Goal: Transaction & Acquisition: Purchase product/service

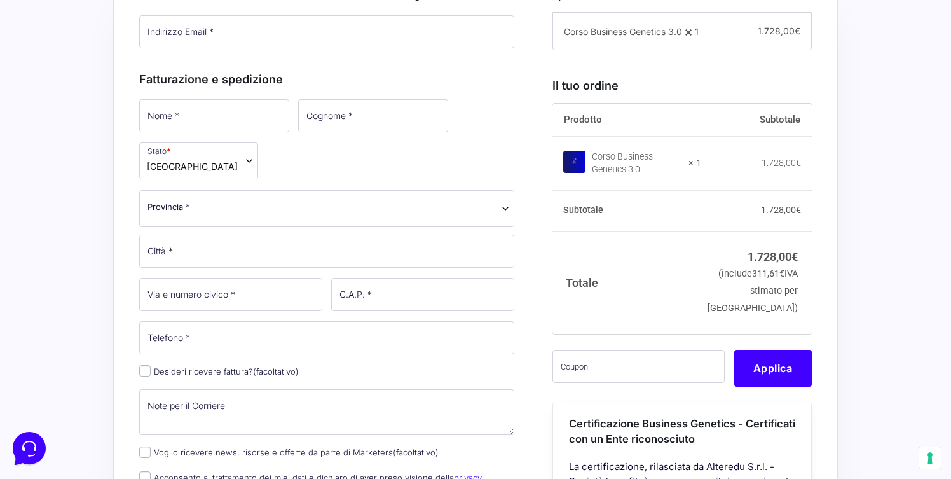
scroll to position [401, 0]
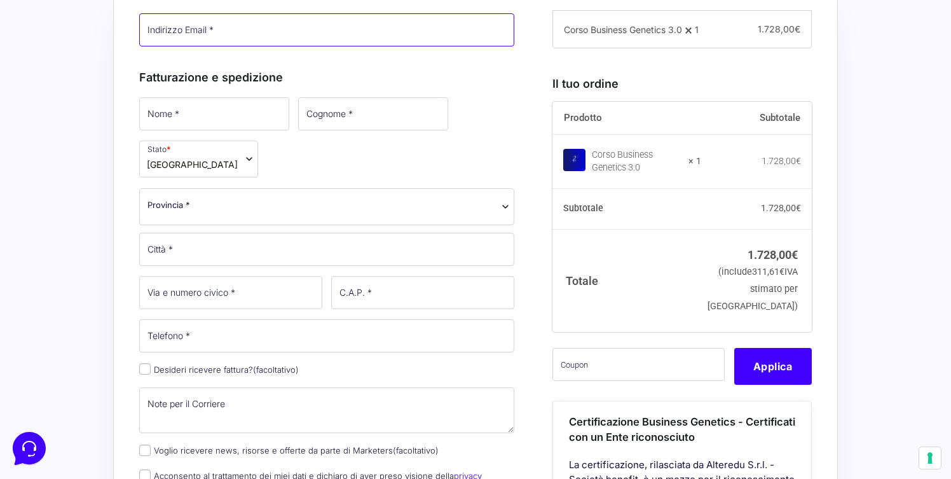
type input "[PERSON_NAME][EMAIL_ADDRESS][PERSON_NAME][DOMAIN_NAME]"
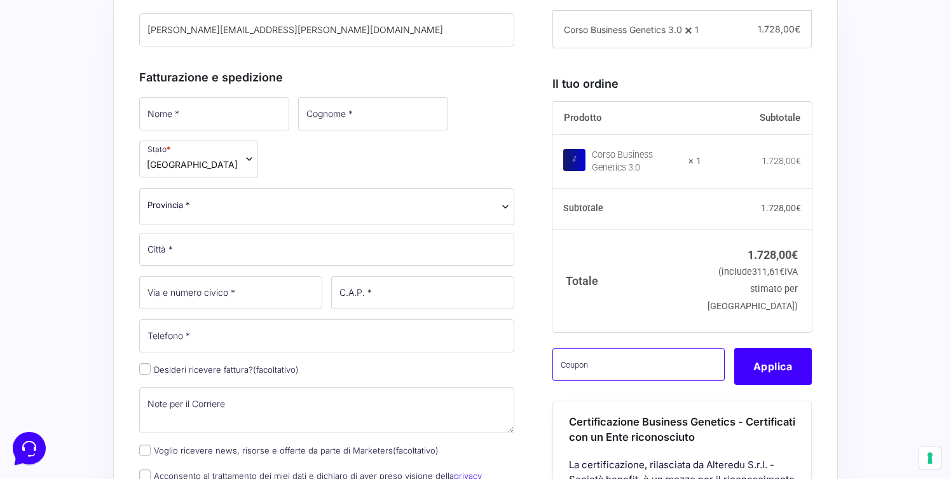
click at [606, 378] on input "text" at bounding box center [639, 364] width 172 height 33
paste input "CLIPRO200BG"
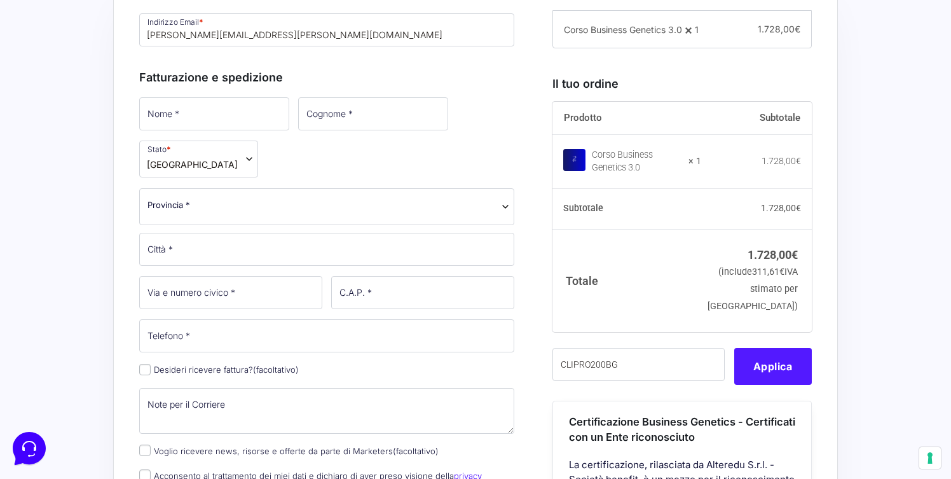
click at [745, 385] on button "Applica" at bounding box center [773, 366] width 78 height 37
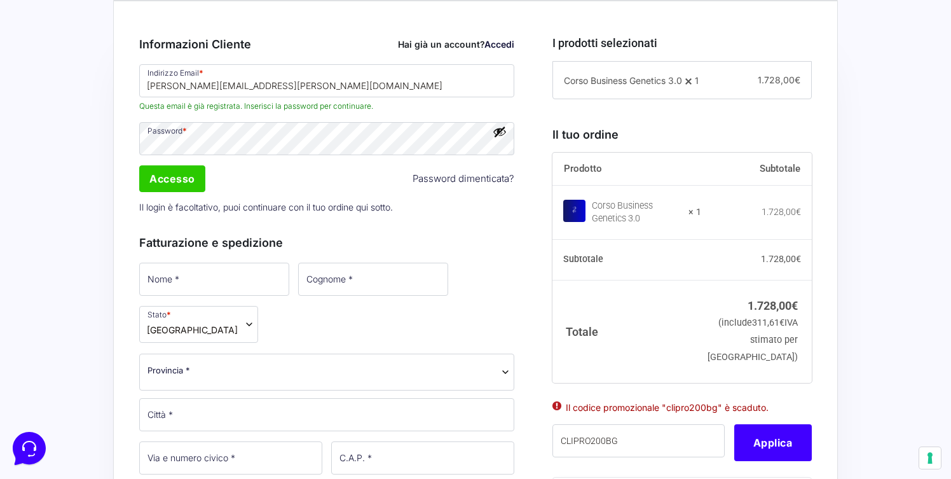
scroll to position [354, 0]
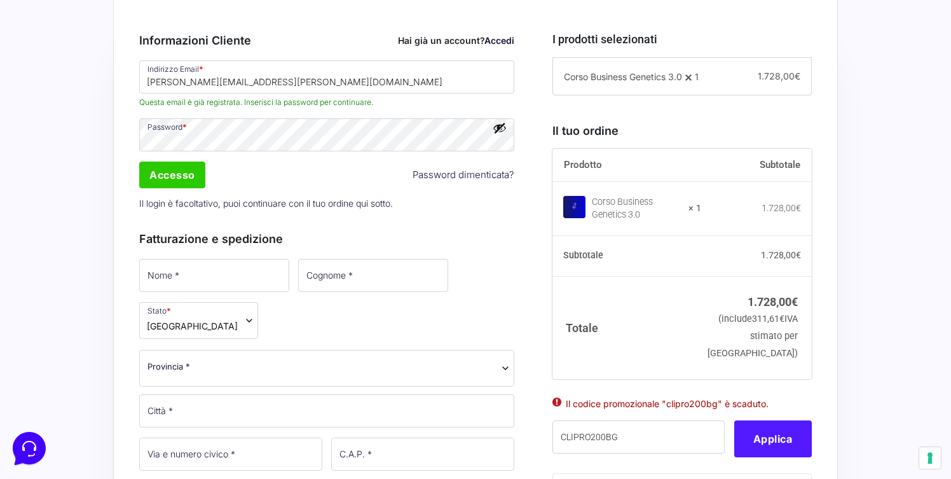
click at [768, 457] on button "Applica" at bounding box center [773, 438] width 78 height 37
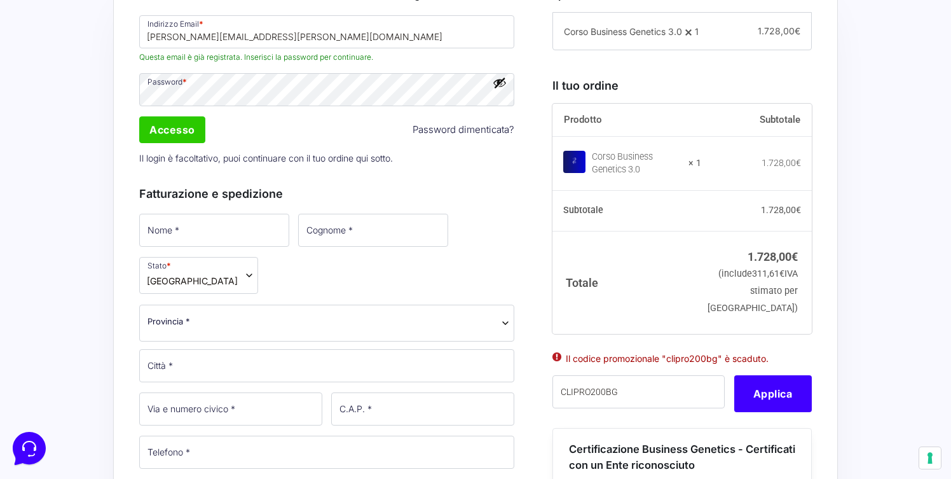
scroll to position [403, 0]
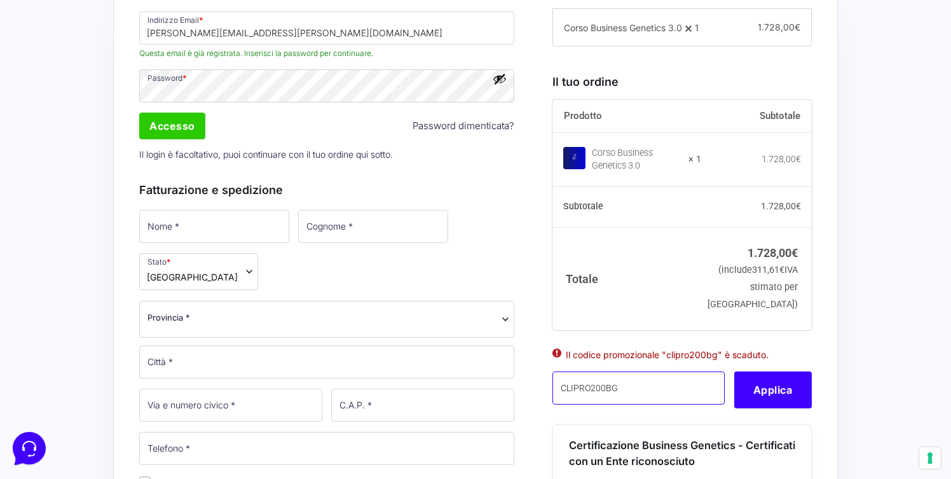
click at [655, 404] on input "CLIPRO200BG" at bounding box center [639, 387] width 172 height 33
type input "CLIPRO200BG"
click at [768, 408] on button "Applica" at bounding box center [773, 389] width 78 height 37
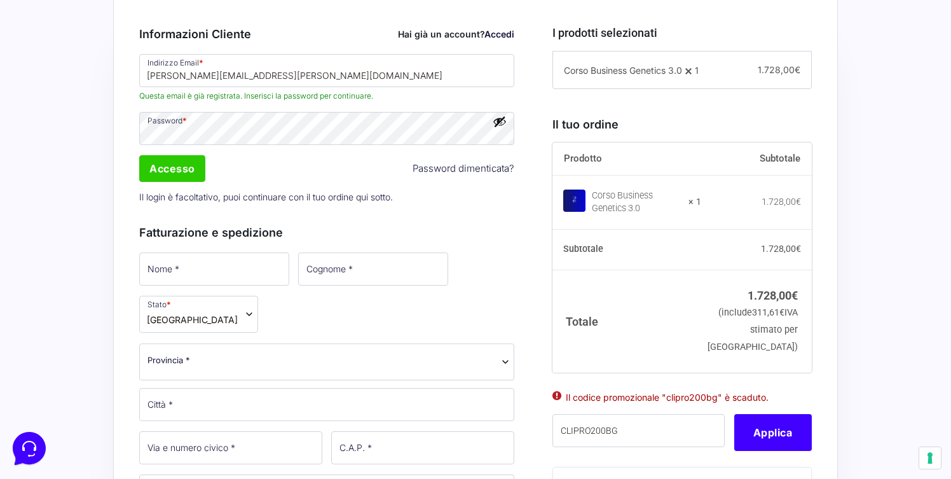
scroll to position [358, 0]
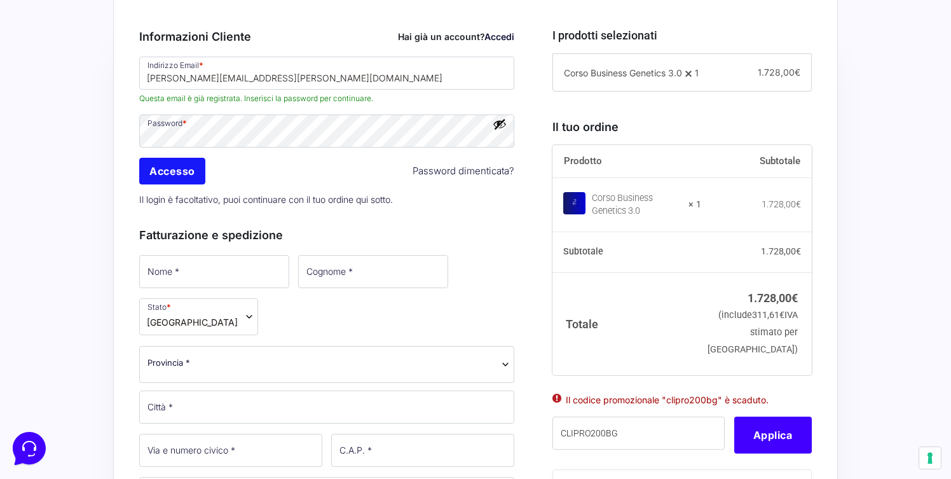
click at [183, 174] on input "Accesso" at bounding box center [172, 171] width 66 height 27
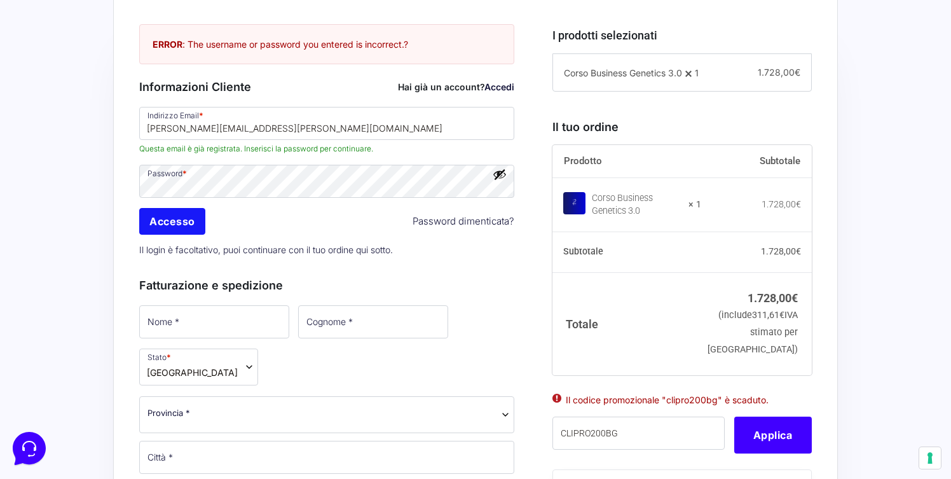
click at [182, 224] on input "Accesso" at bounding box center [172, 221] width 66 height 27
click at [503, 90] on link "Accedi" at bounding box center [500, 86] width 30 height 11
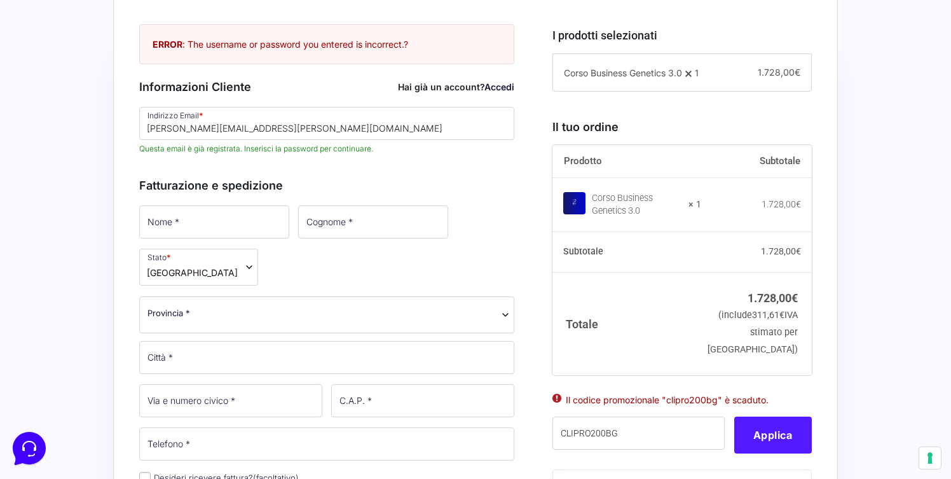
click at [768, 453] on button "Applica" at bounding box center [773, 435] width 78 height 37
click at [230, 135] on input "[PERSON_NAME][EMAIL_ADDRESS][PERSON_NAME][DOMAIN_NAME]" at bounding box center [326, 123] width 375 height 33
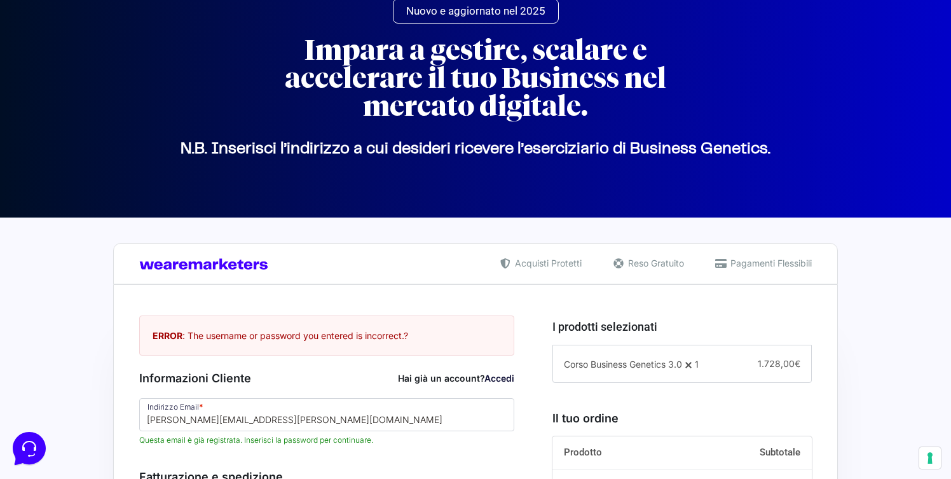
scroll to position [48, 0]
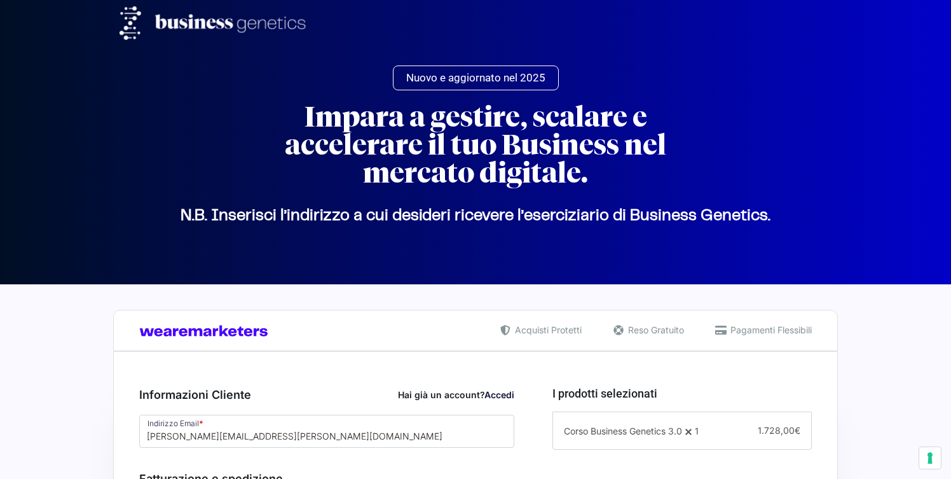
select select
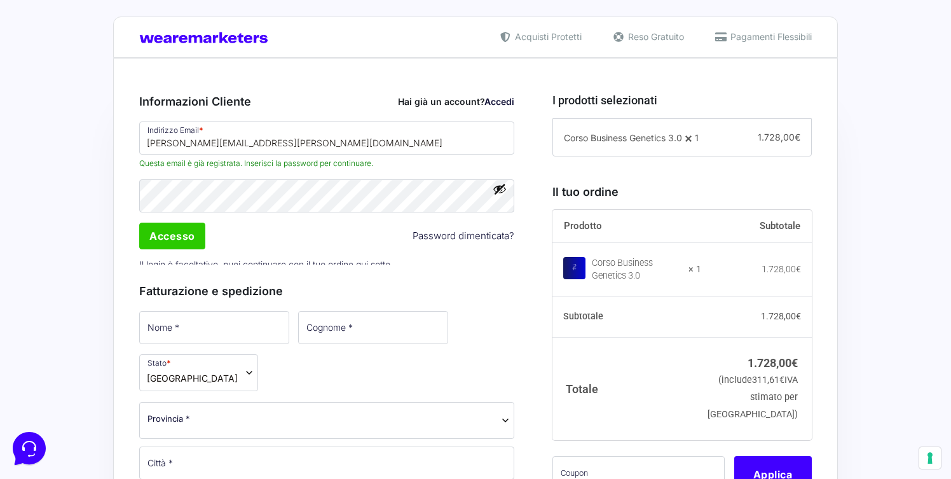
scroll to position [305, 0]
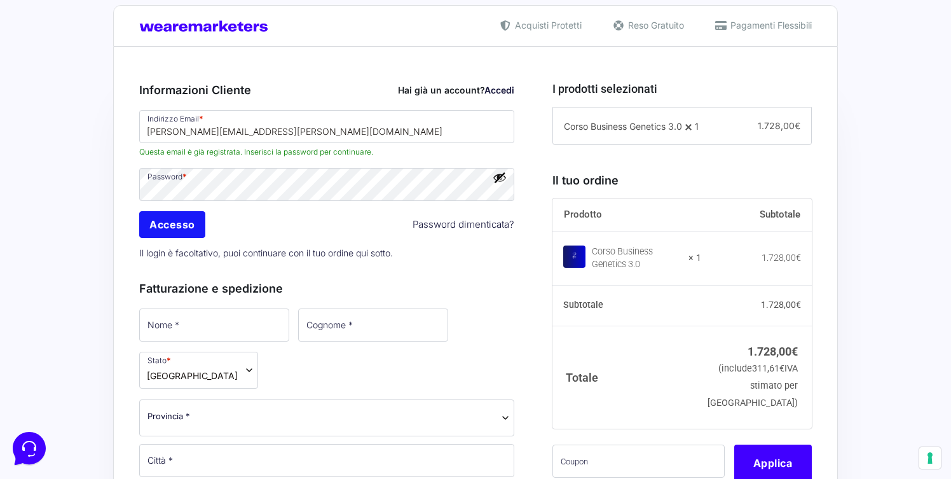
click at [173, 230] on input "Accesso" at bounding box center [172, 224] width 66 height 27
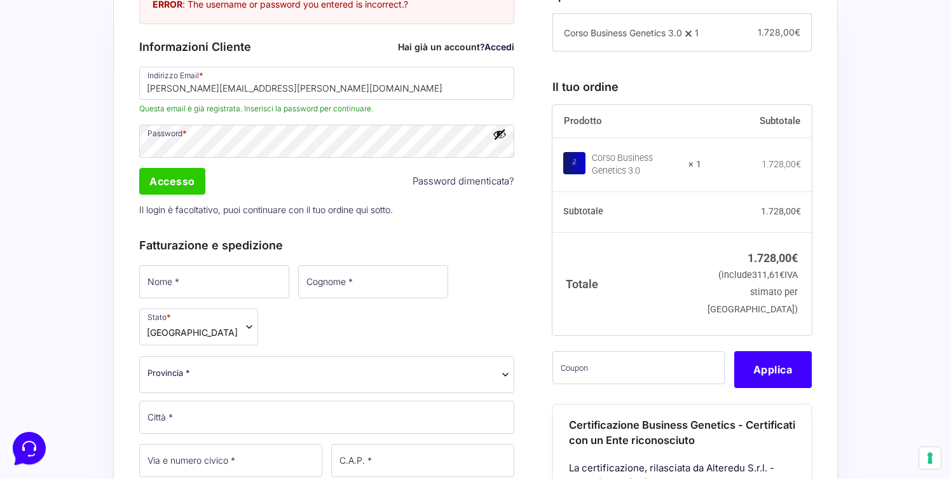
scroll to position [356, 0]
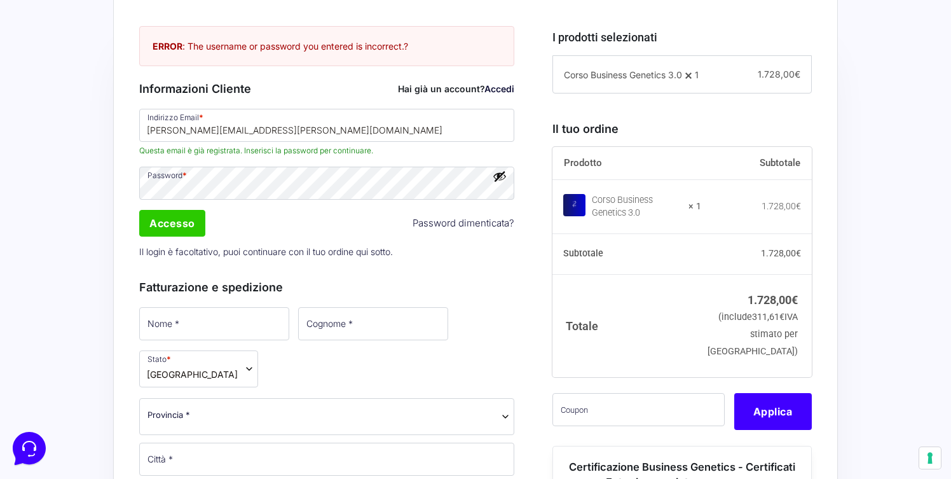
click at [498, 180] on button "Mostra password" at bounding box center [500, 176] width 14 height 14
click at [167, 227] on input "Accesso" at bounding box center [172, 223] width 66 height 27
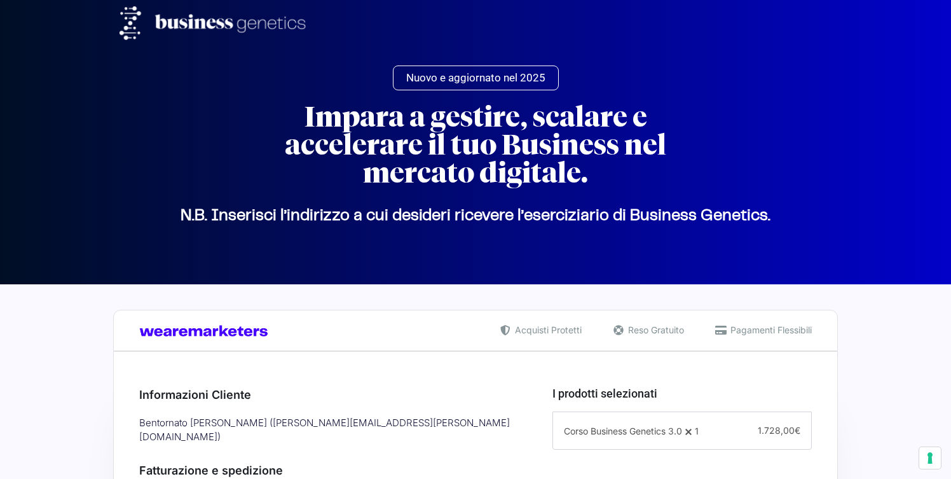
select select
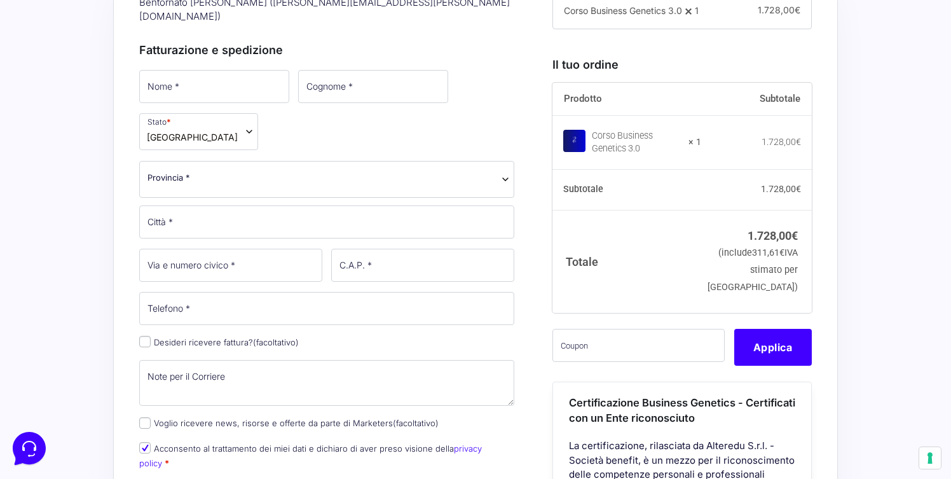
scroll to position [430, 0]
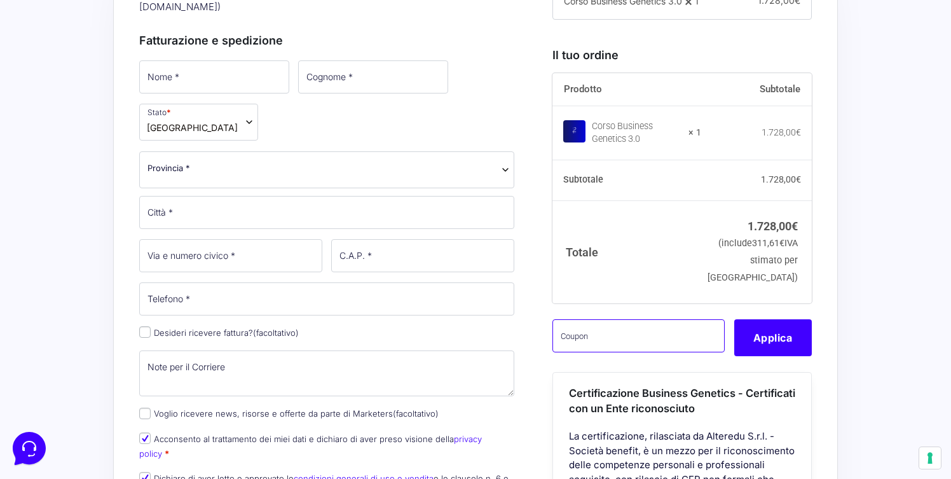
click at [609, 352] on input "text" at bounding box center [639, 335] width 172 height 33
paste input "CLIPRO200BG"
type input "CLIPRO200BG"
click at [779, 356] on button "Applica" at bounding box center [773, 337] width 78 height 37
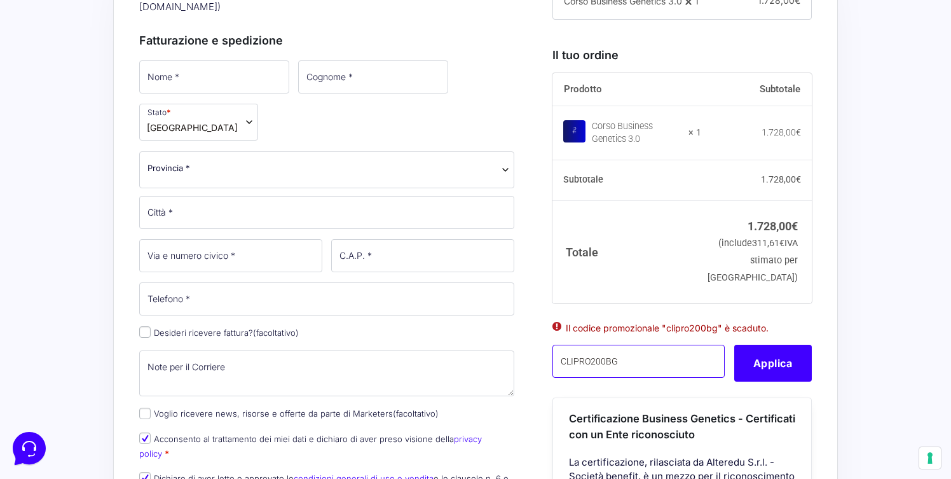
click at [630, 378] on input "CLIPRO200BG" at bounding box center [639, 361] width 172 height 33
click at [772, 382] on button "Applica" at bounding box center [773, 363] width 78 height 37
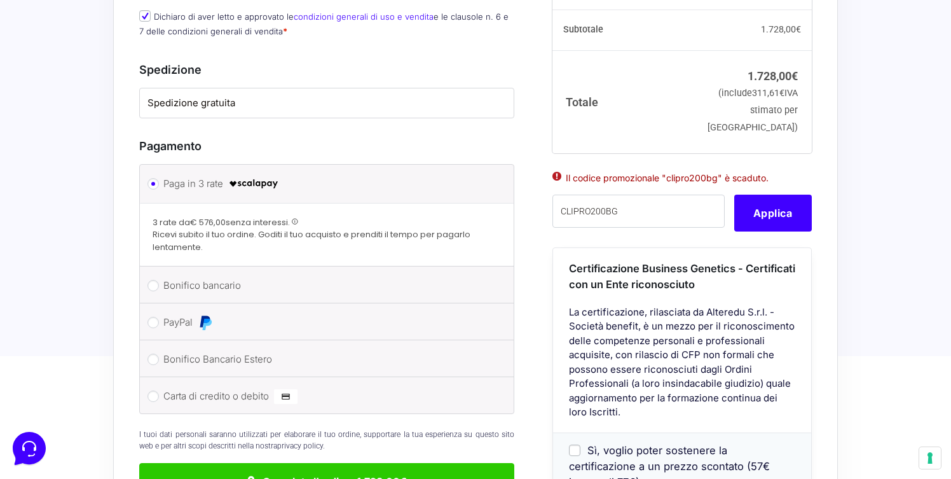
scroll to position [891, 0]
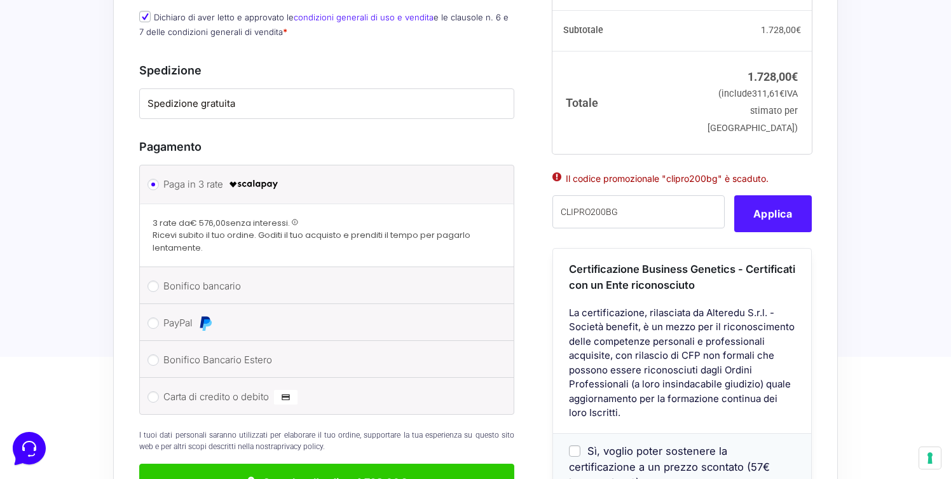
click at [771, 195] on button "Applica" at bounding box center [773, 213] width 78 height 37
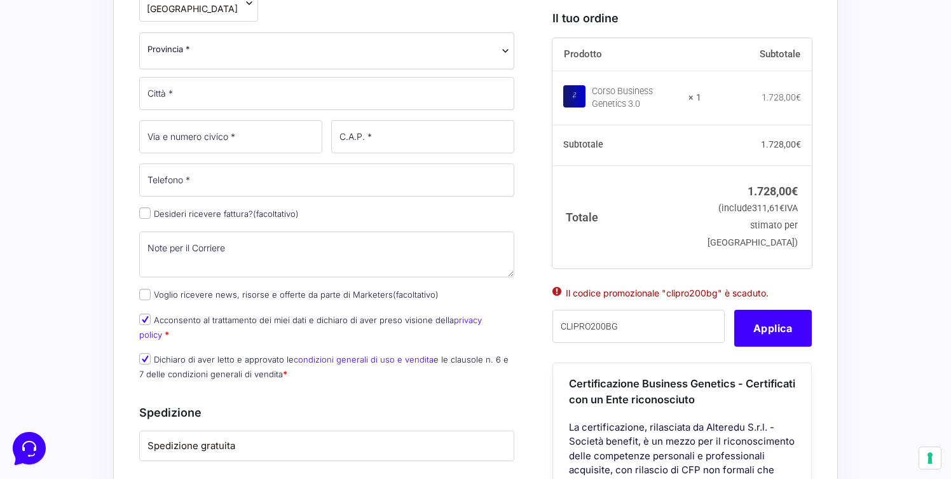
scroll to position [602, 0]
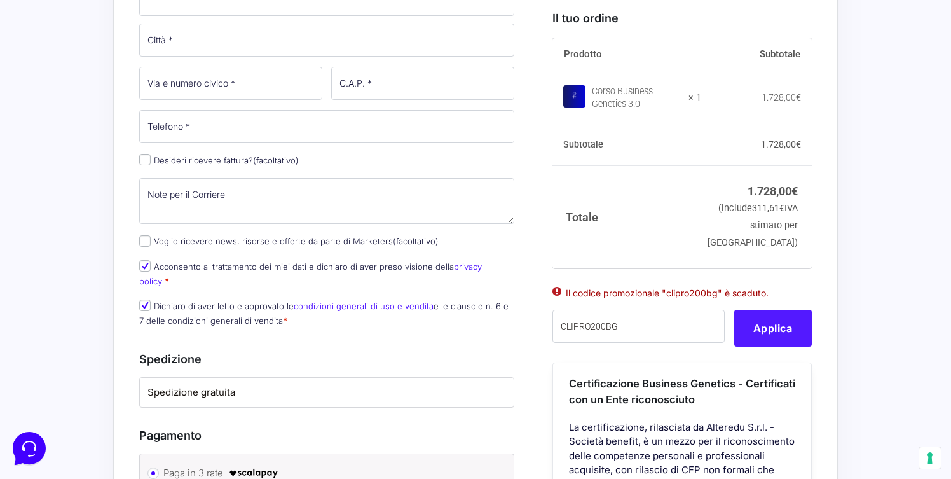
click at [769, 341] on button "Applica" at bounding box center [773, 328] width 78 height 37
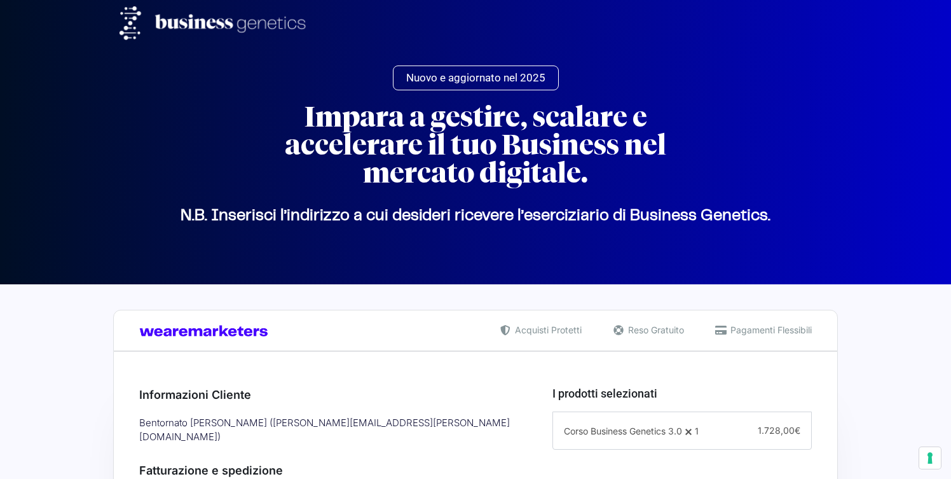
select select
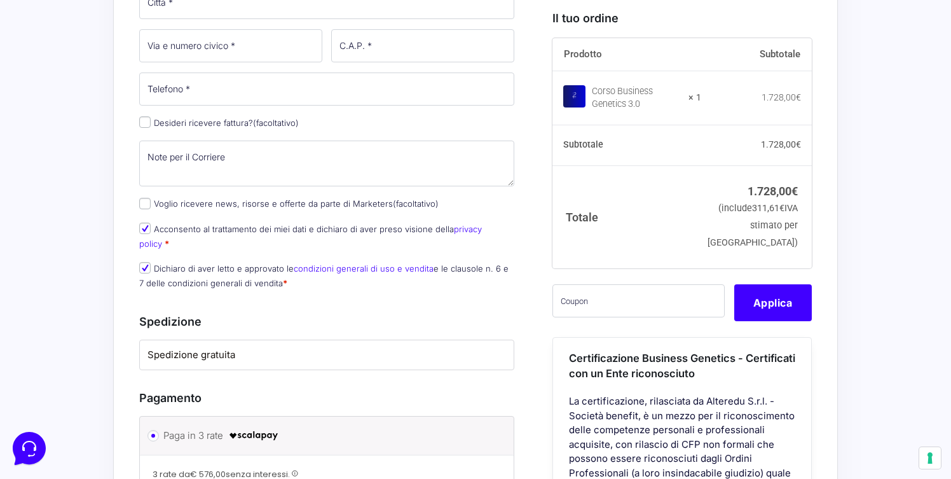
scroll to position [647, 0]
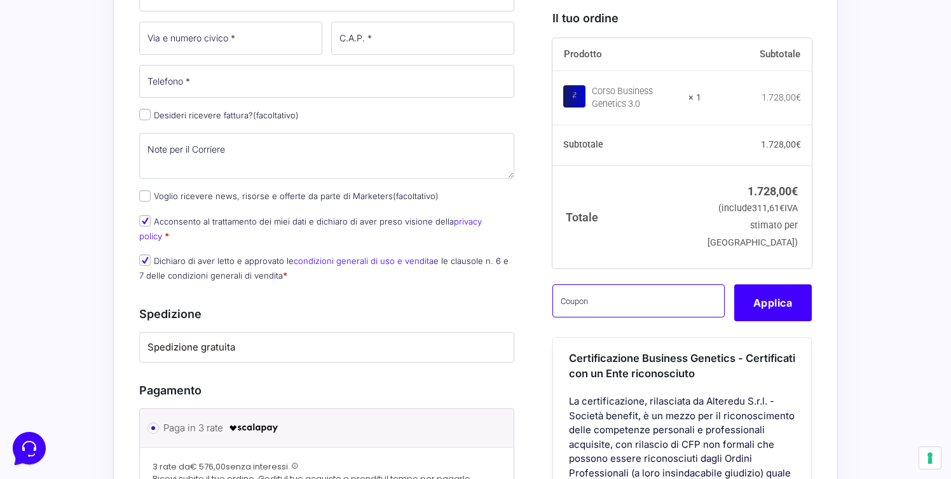
click at [617, 317] on input "text" at bounding box center [639, 300] width 172 height 33
paste input "CLIPRO200BG"
type input "CLIPRO200BG"
click at [745, 315] on button "Applica" at bounding box center [773, 302] width 78 height 37
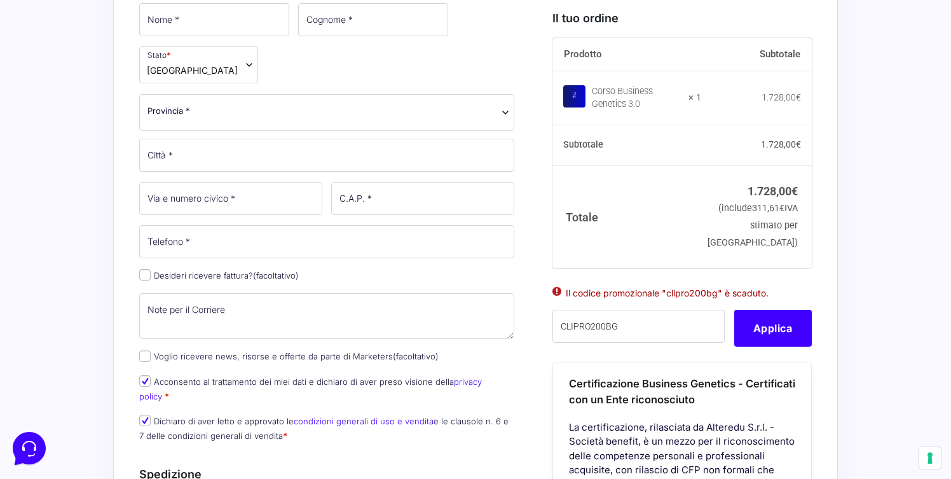
scroll to position [488, 0]
click at [780, 347] on button "Applica" at bounding box center [773, 328] width 78 height 37
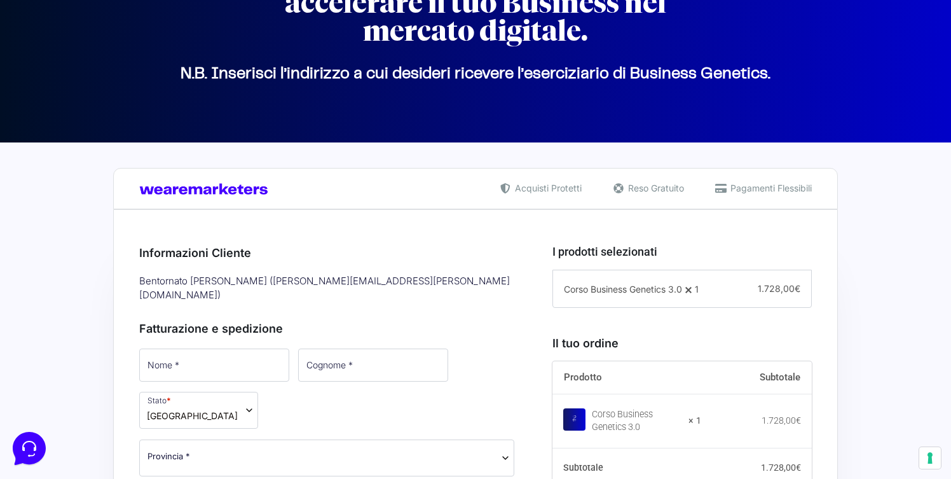
scroll to position [0, 0]
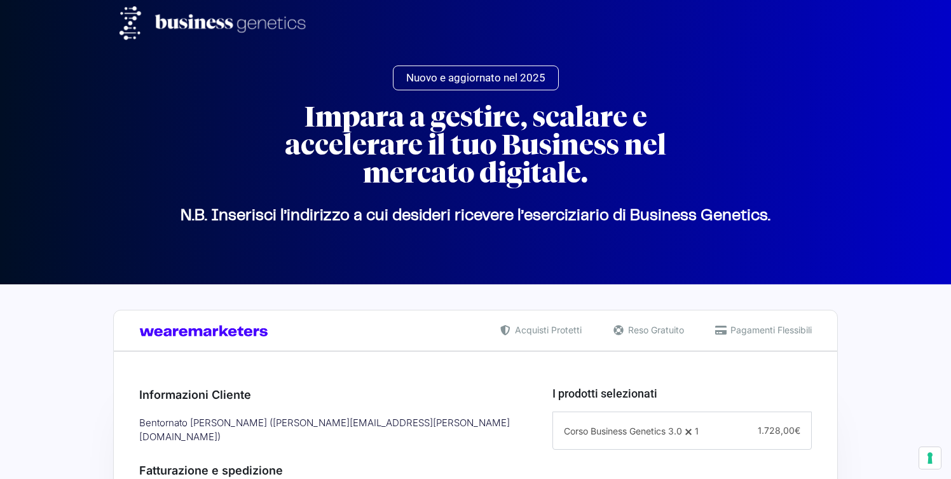
select select
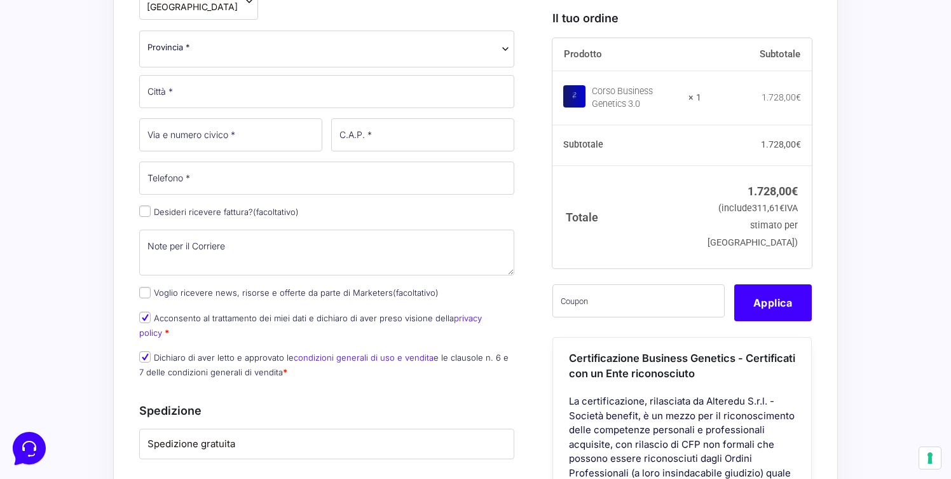
scroll to position [561, 0]
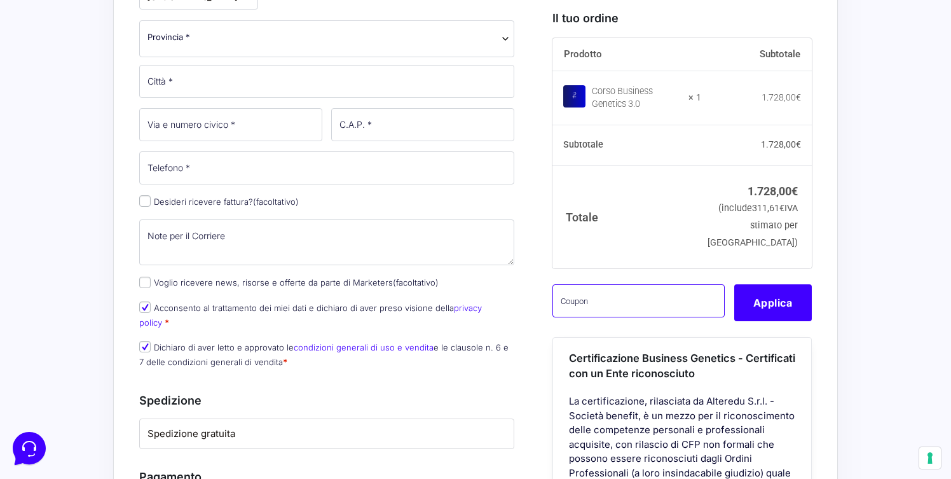
click at [692, 317] on input "text" at bounding box center [639, 300] width 172 height 33
paste input "CLIPRO200BG"
click at [557, 316] on input "CLIPRO200BG" at bounding box center [639, 300] width 172 height 33
type input "CLIPRO200BG"
click at [789, 320] on button "Applica" at bounding box center [773, 302] width 78 height 37
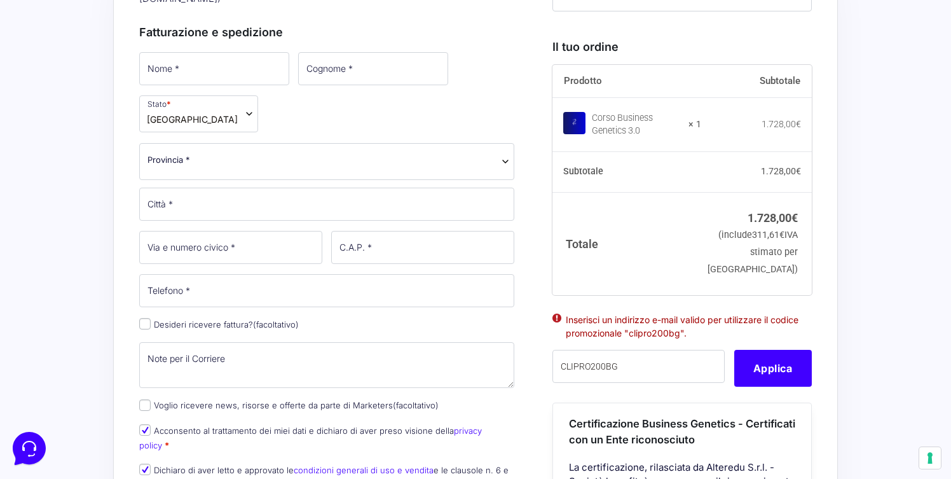
scroll to position [491, 0]
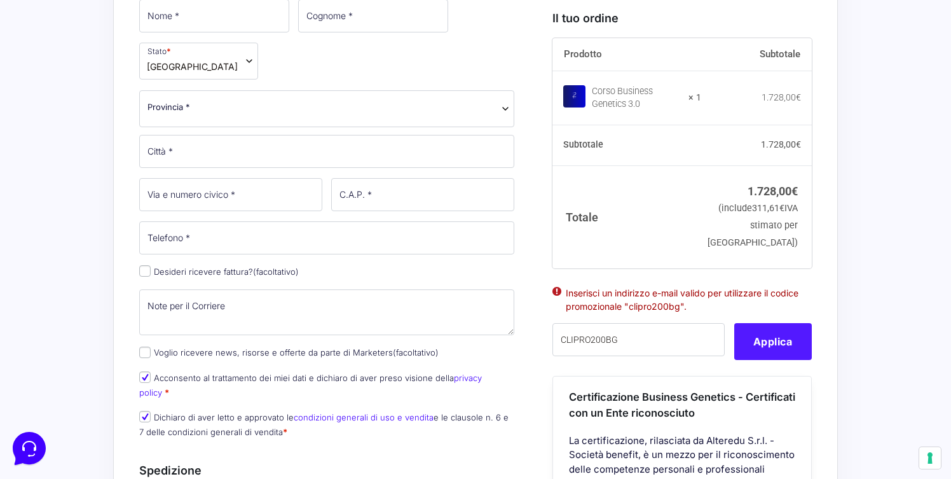
click at [766, 360] on button "Applica" at bounding box center [773, 341] width 78 height 37
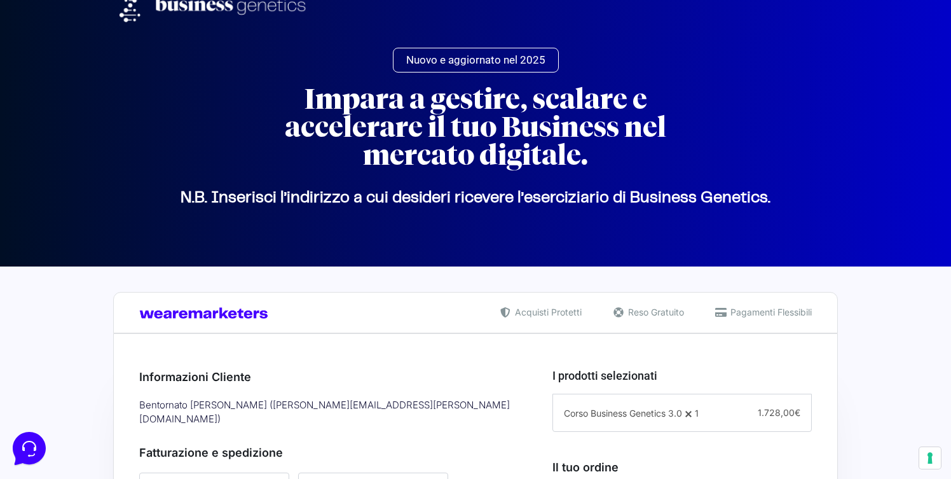
scroll to position [0, 0]
